Goal: Find specific page/section: Find specific page/section

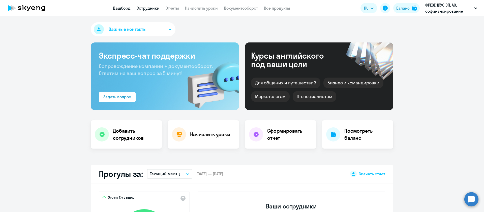
click at [155, 9] on link "Сотрудники" at bounding box center [148, 8] width 23 height 5
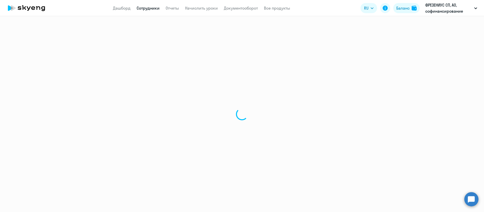
select select "30"
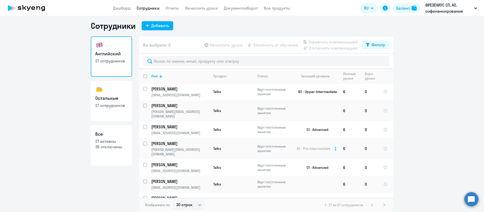
click at [104, 97] on h3 "Остальные" at bounding box center [111, 98] width 32 height 7
select select "30"
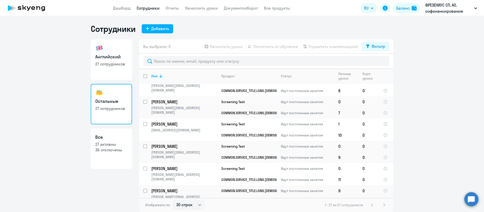
scroll to position [372, 0]
